Goal: Information Seeking & Learning: Learn about a topic

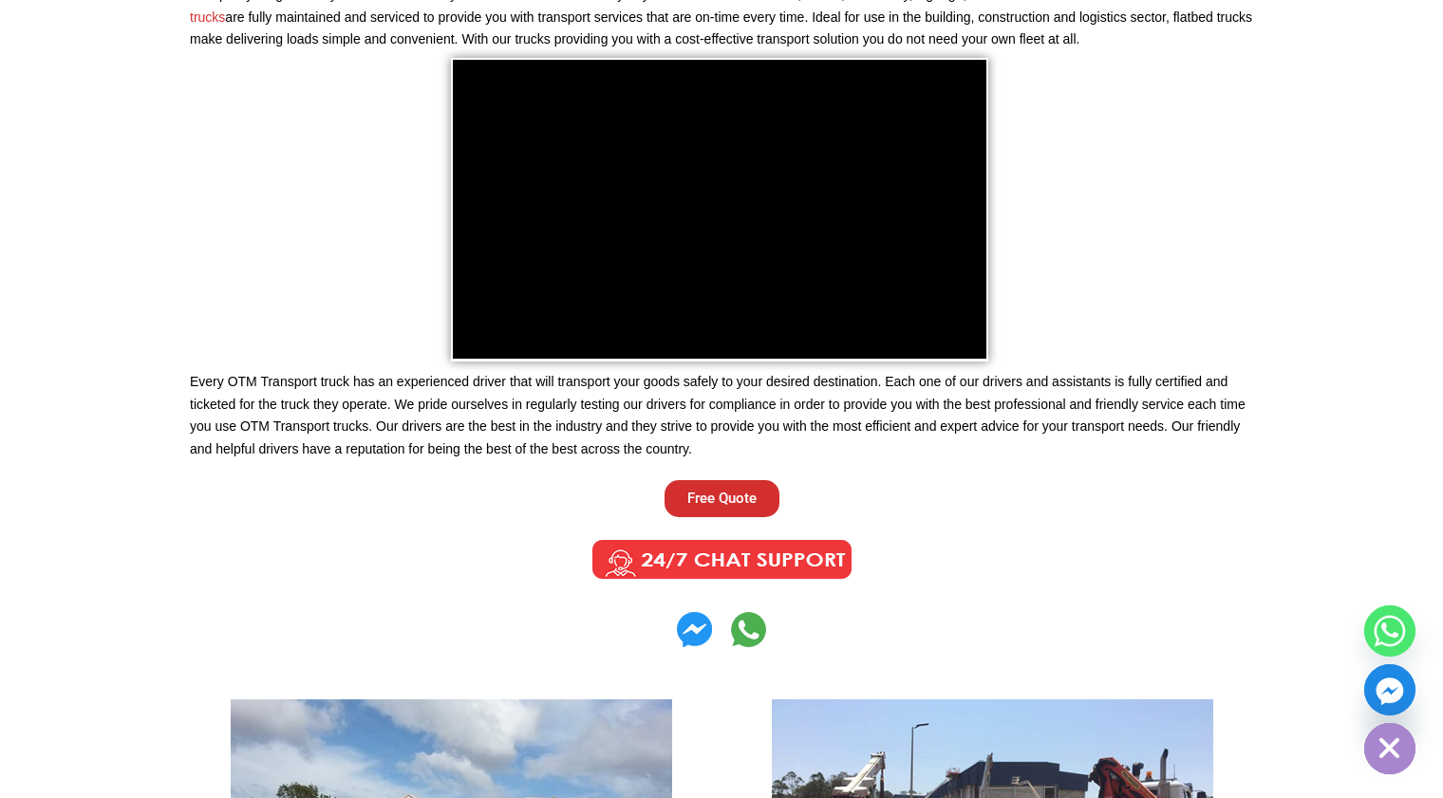
scroll to position [918, 0]
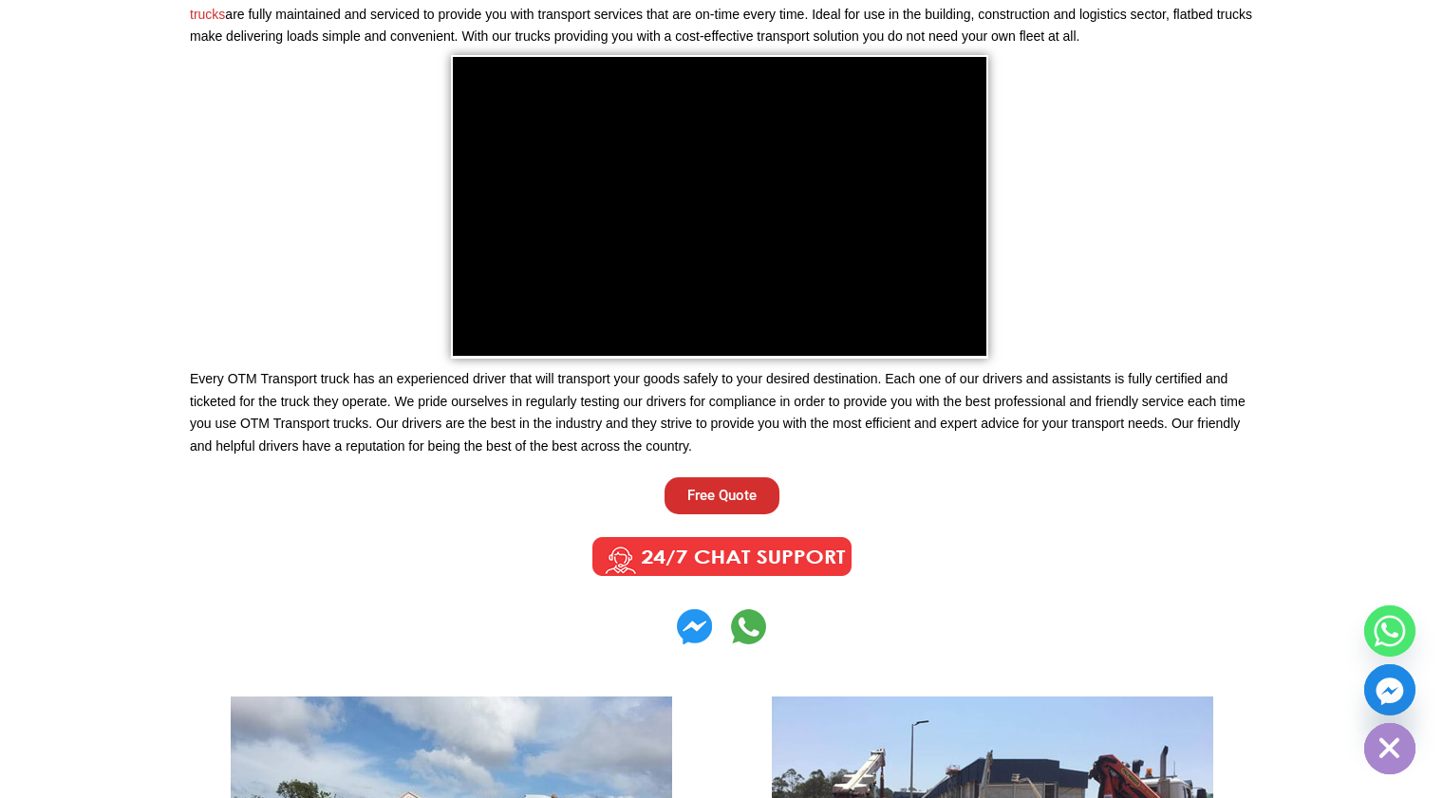
click at [735, 501] on link "Free Quote" at bounding box center [721, 495] width 115 height 37
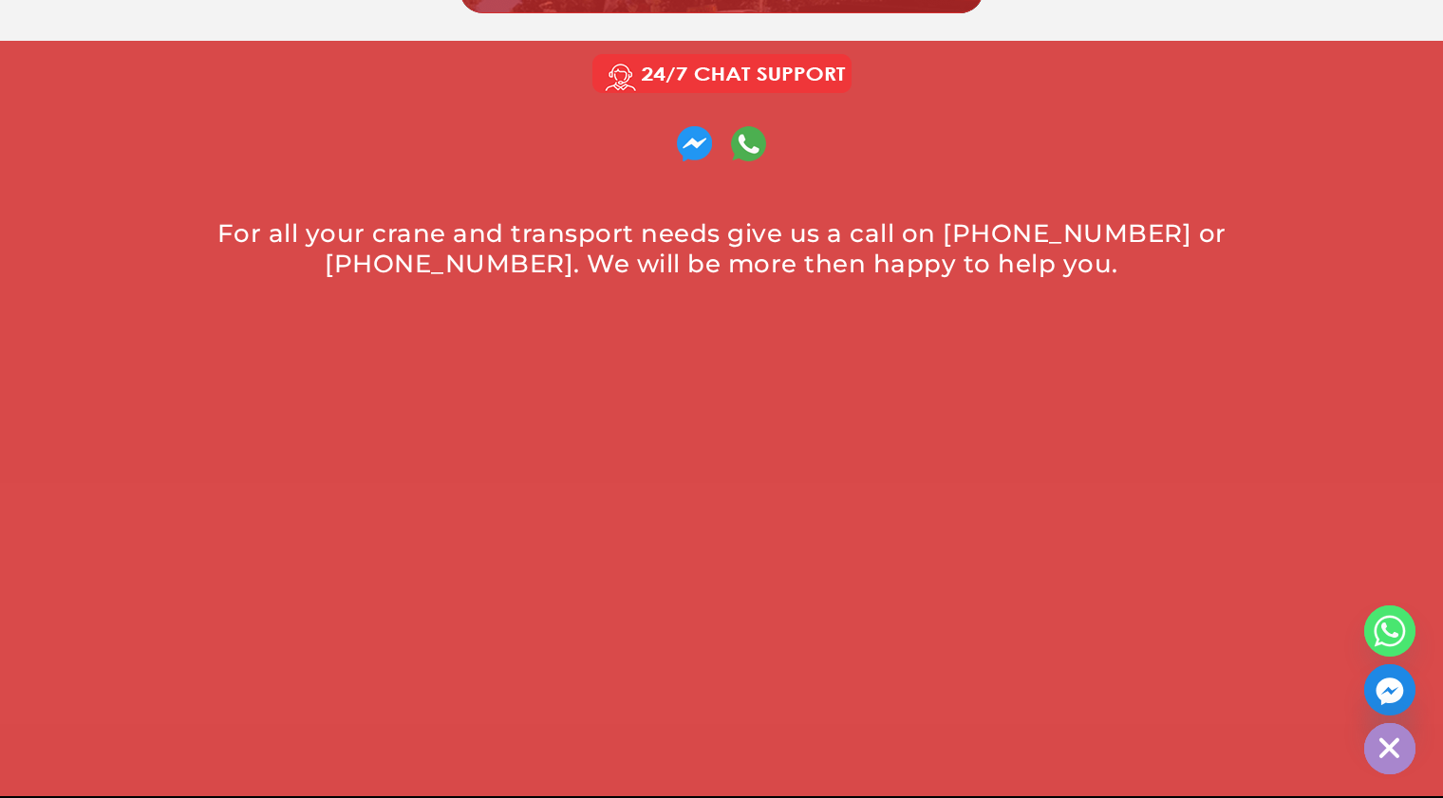
scroll to position [974, 0]
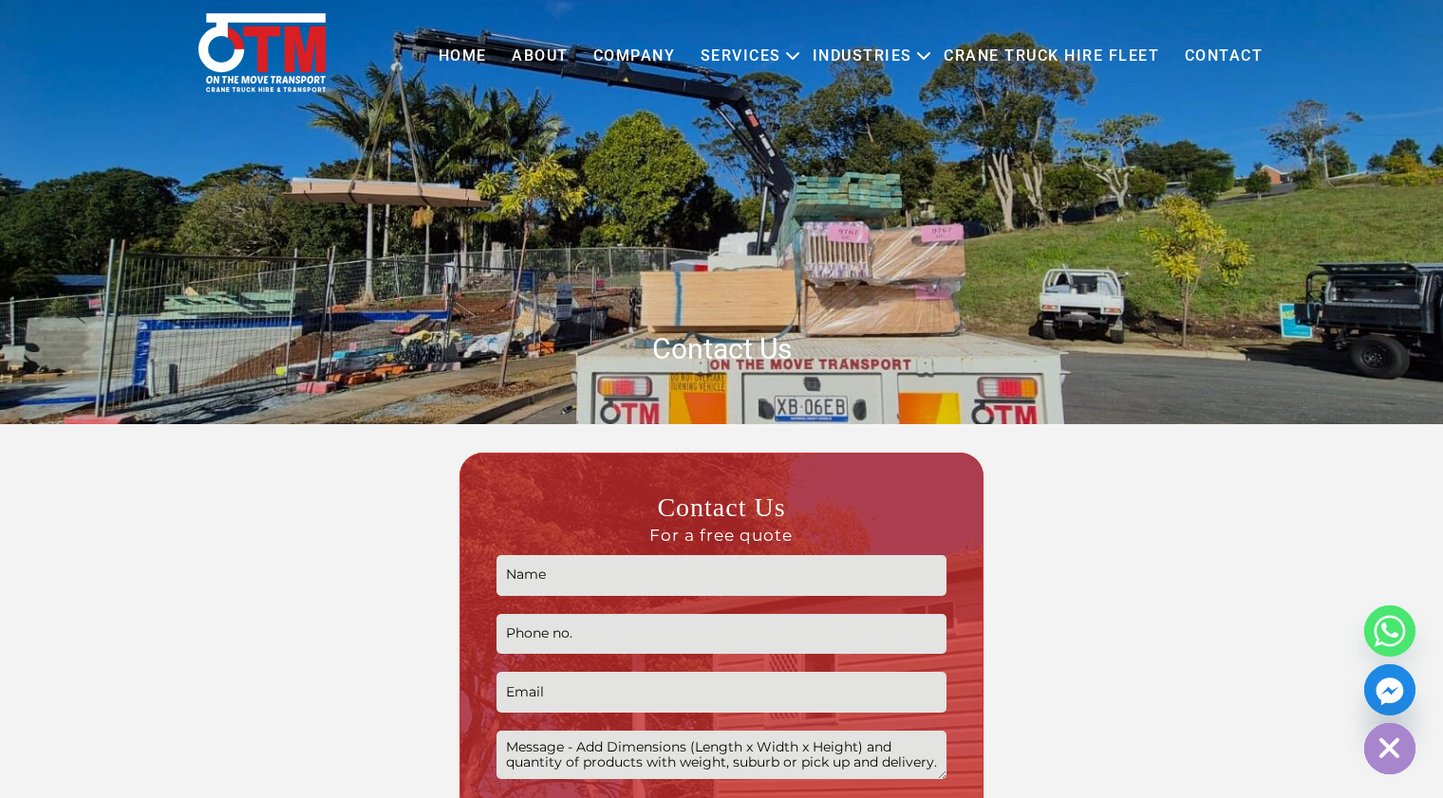
scroll to position [60, 0]
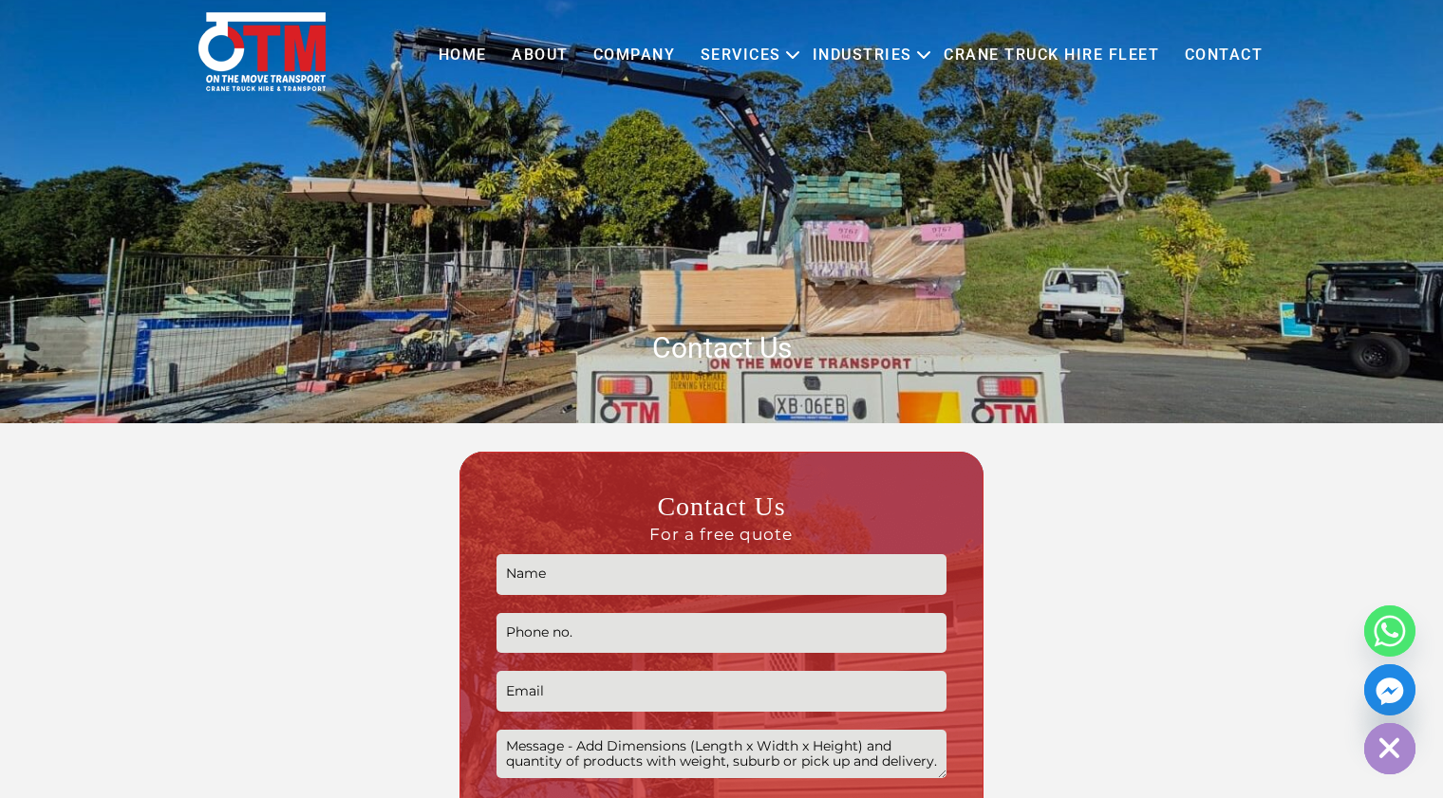
click at [524, 51] on link "About" at bounding box center [540, 55] width 82 height 52
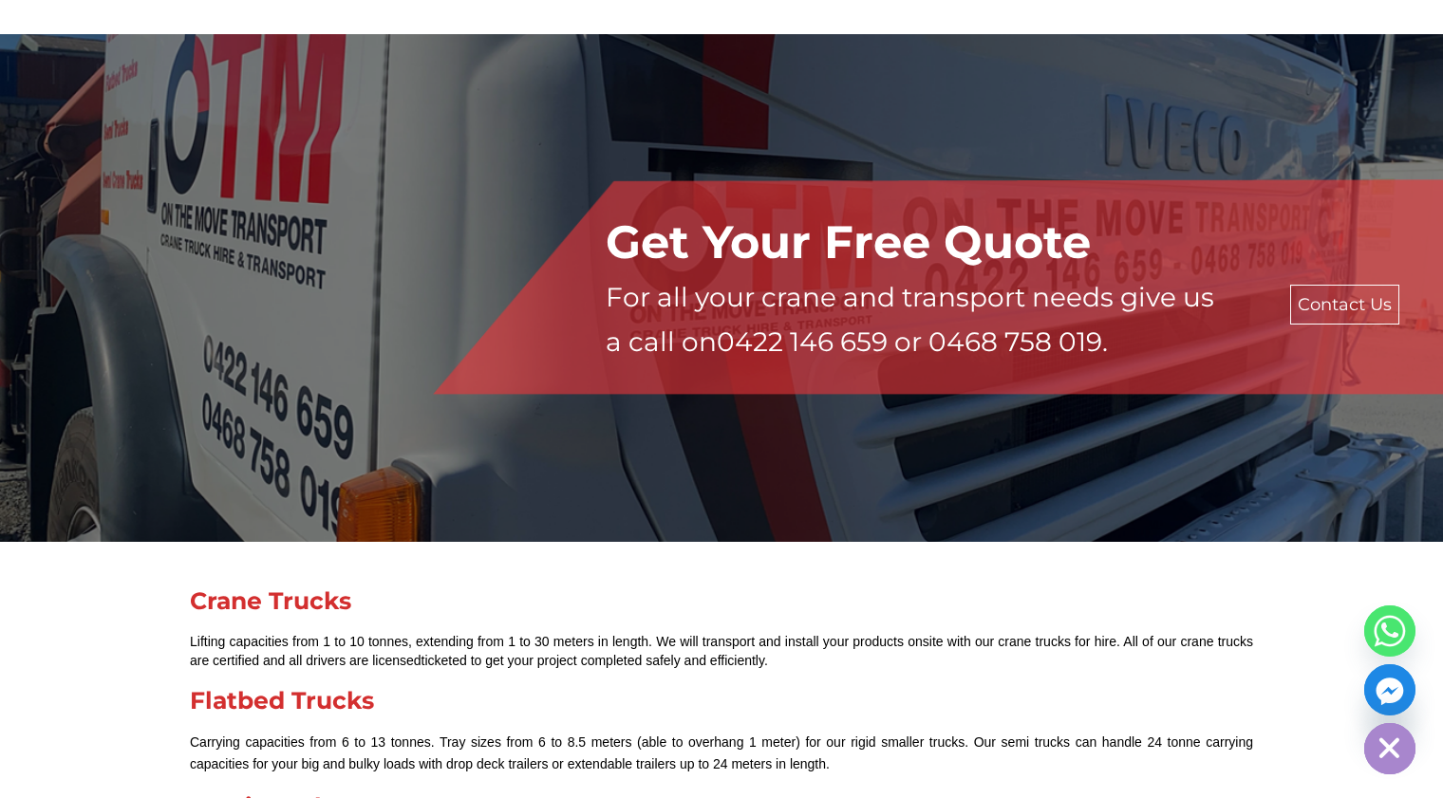
scroll to position [1652, 0]
